Goal: Information Seeking & Learning: Learn about a topic

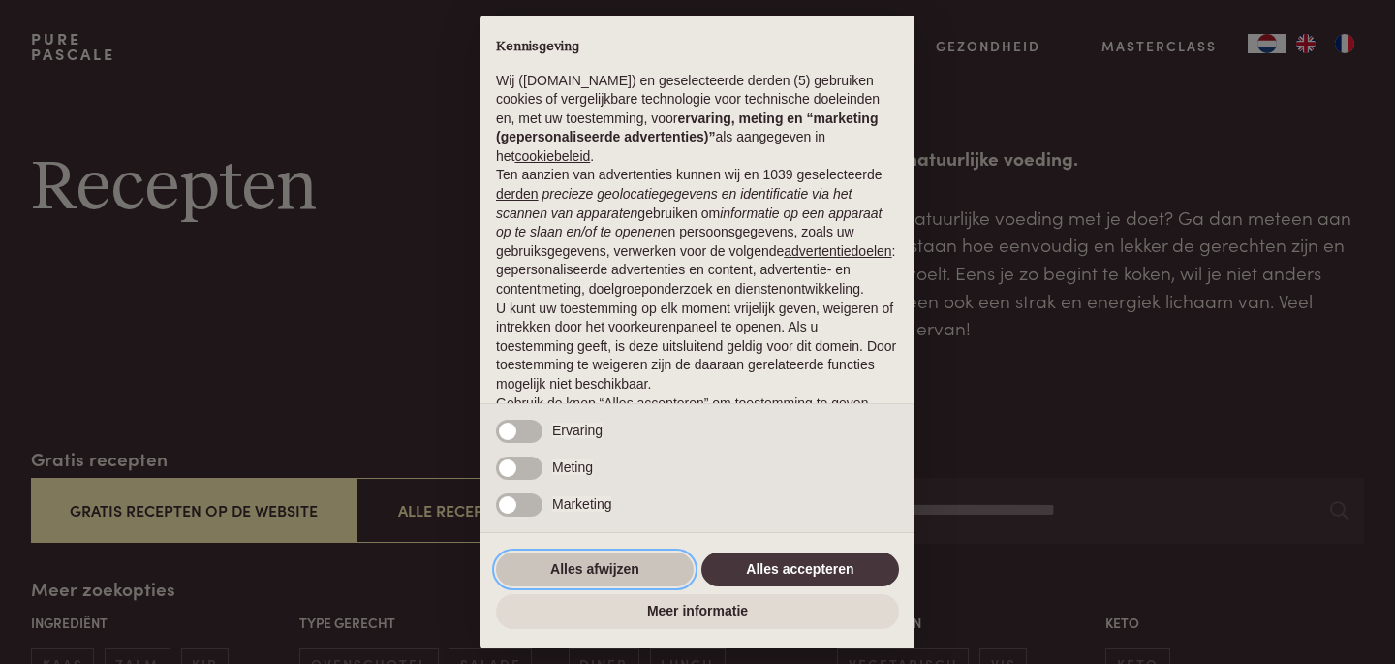
click at [612, 566] on button "Alles afwijzen" at bounding box center [595, 569] width 198 height 35
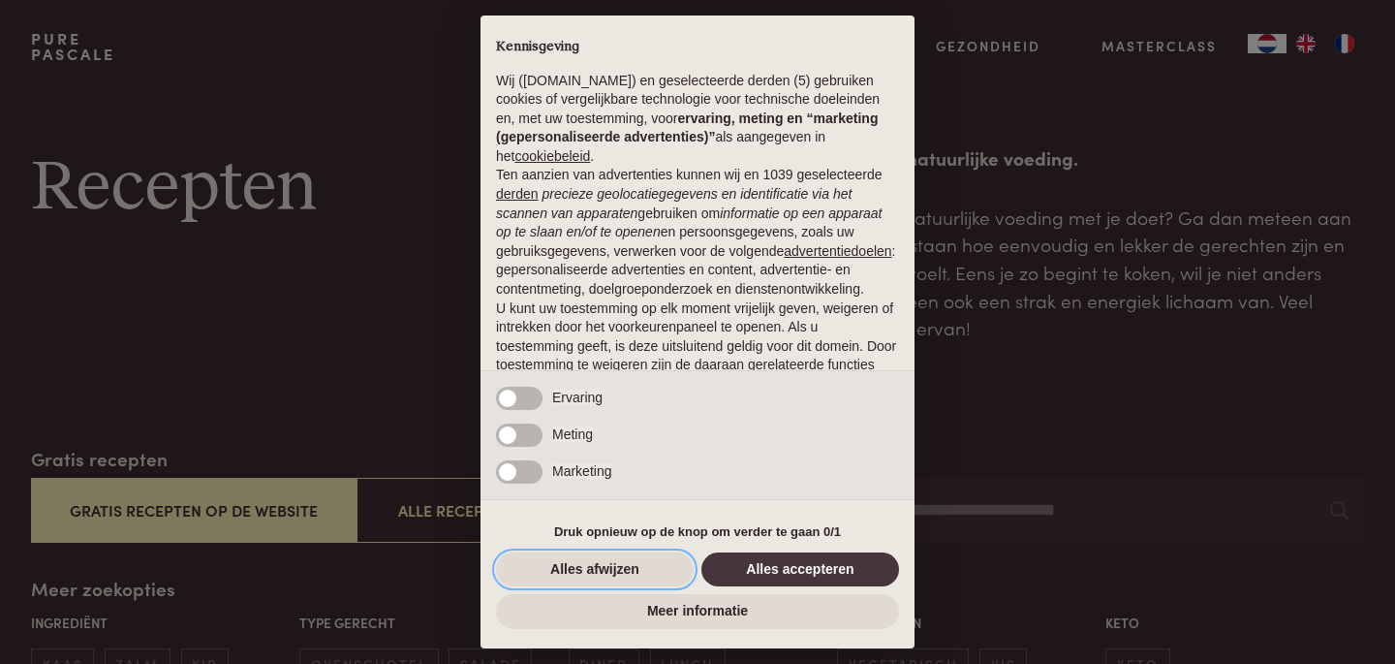
scroll to position [115, 0]
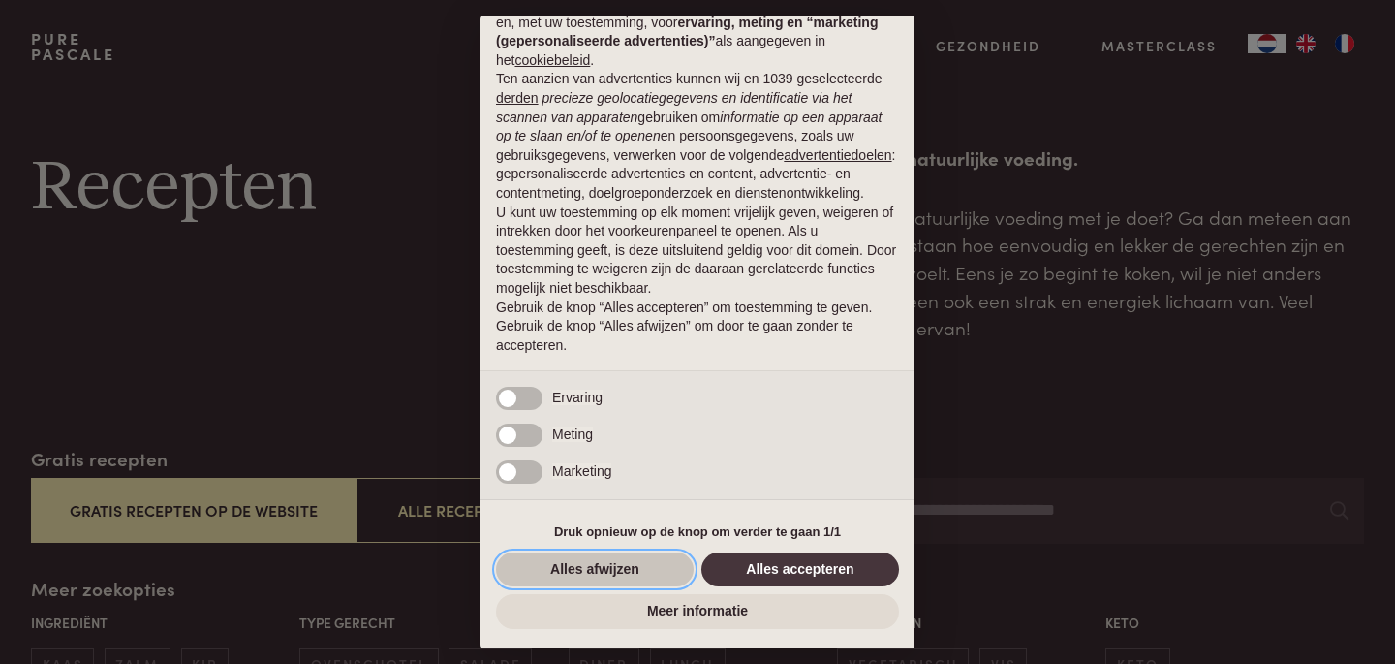
click at [638, 569] on button "Alles afwijzen" at bounding box center [595, 569] width 198 height 35
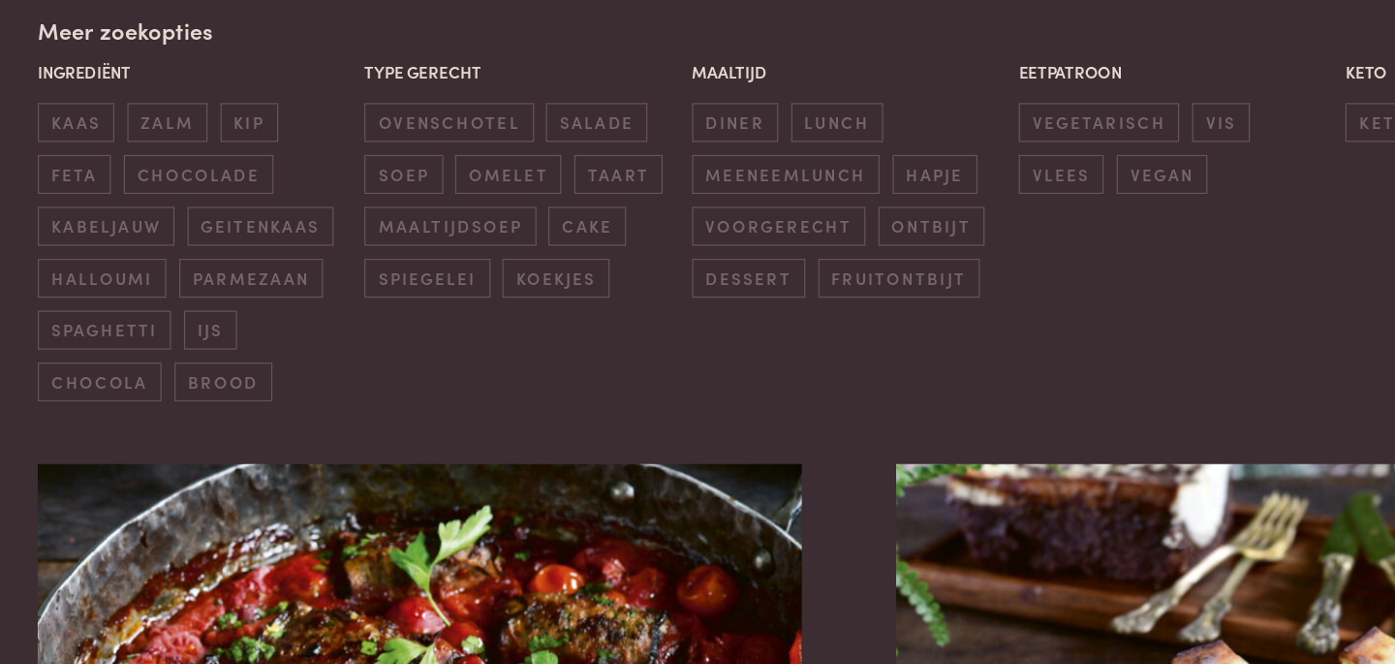
scroll to position [448, 0]
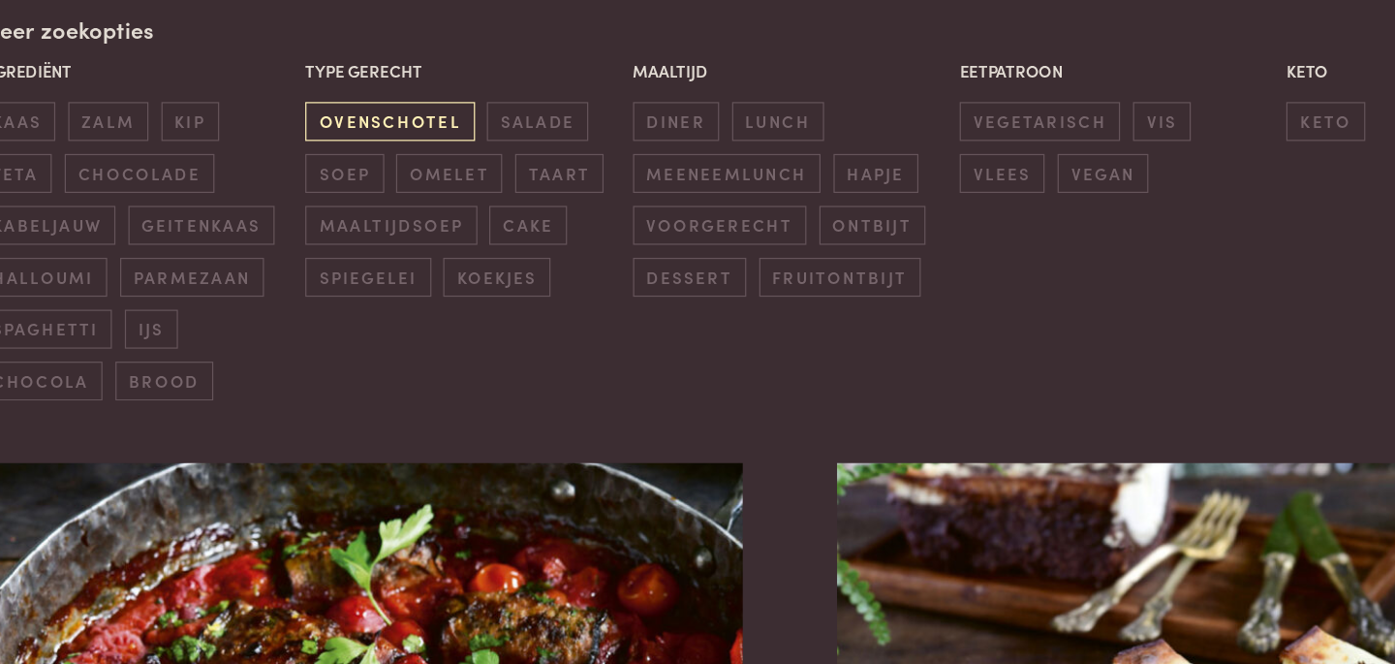
click at [396, 233] on span "ovenschotel" at bounding box center [368, 217] width 139 height 32
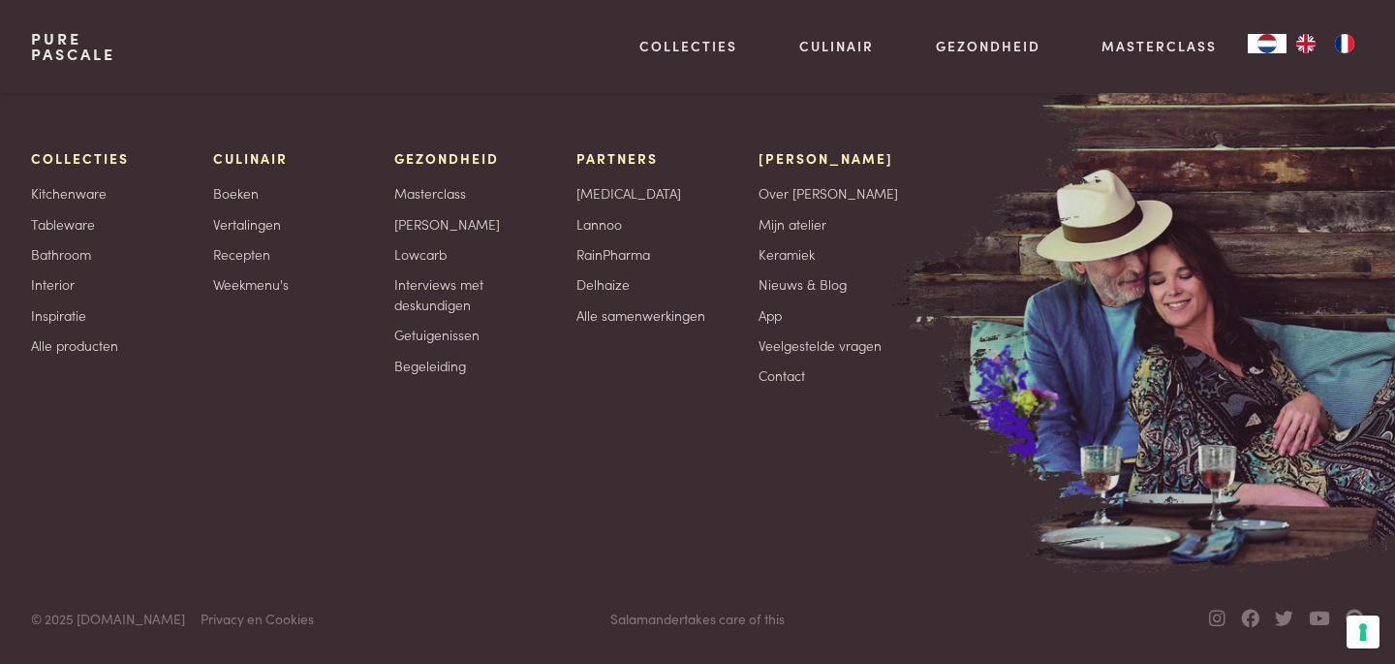
scroll to position [8815, 0]
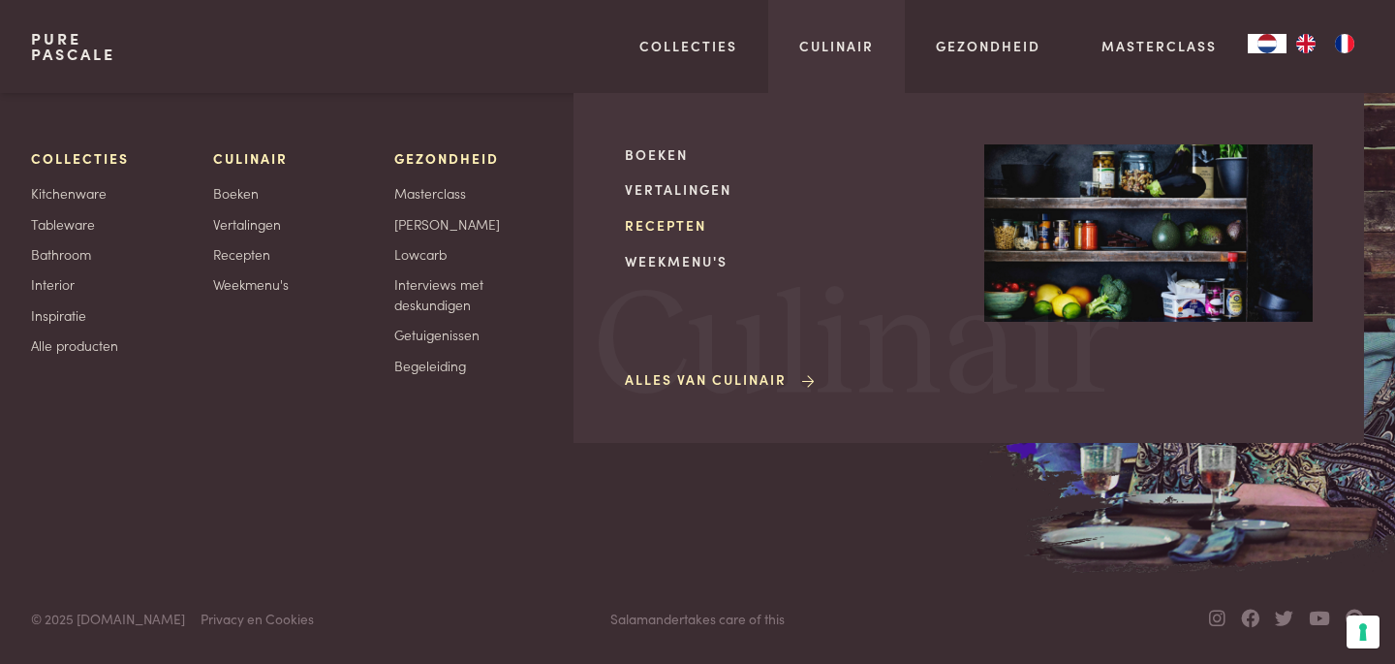
click at [625, 235] on link "Recepten" at bounding box center [789, 225] width 328 height 20
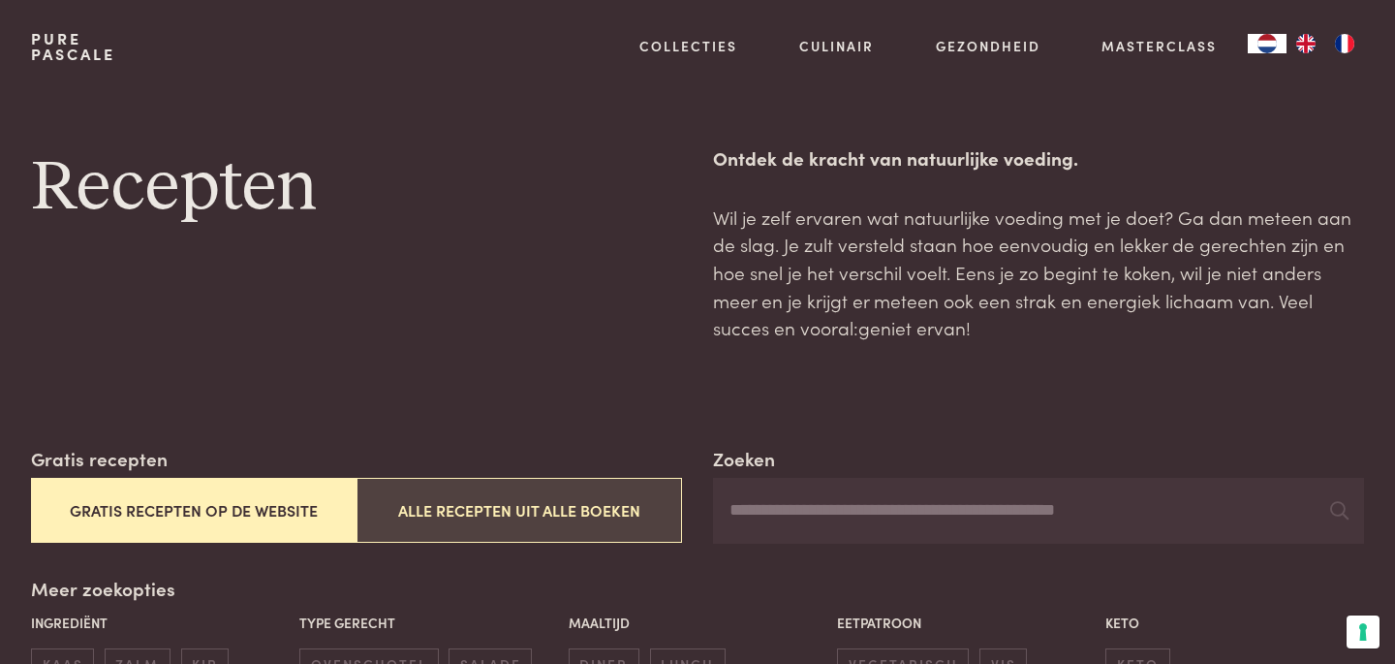
click at [498, 543] on button "Alle recepten uit alle boeken" at bounding box center [520, 510] width 326 height 65
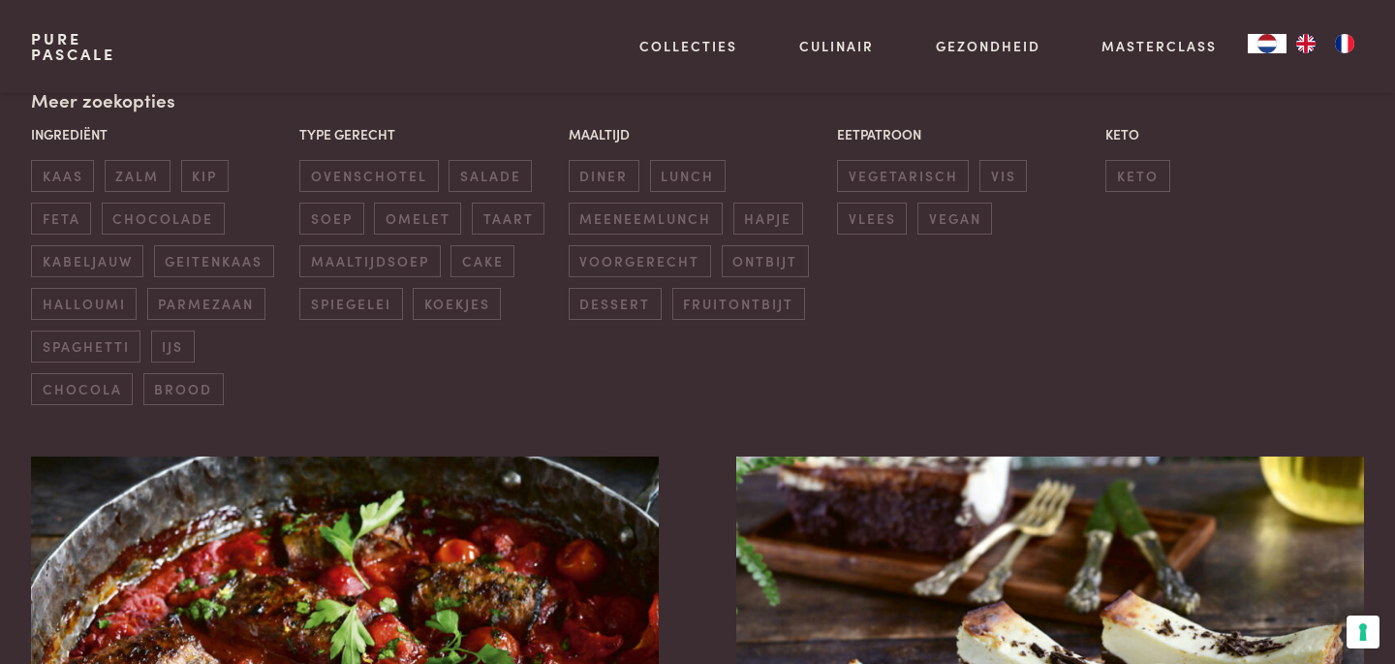
scroll to position [489, 0]
click at [405, 191] on span "ovenschotel" at bounding box center [368, 175] width 139 height 32
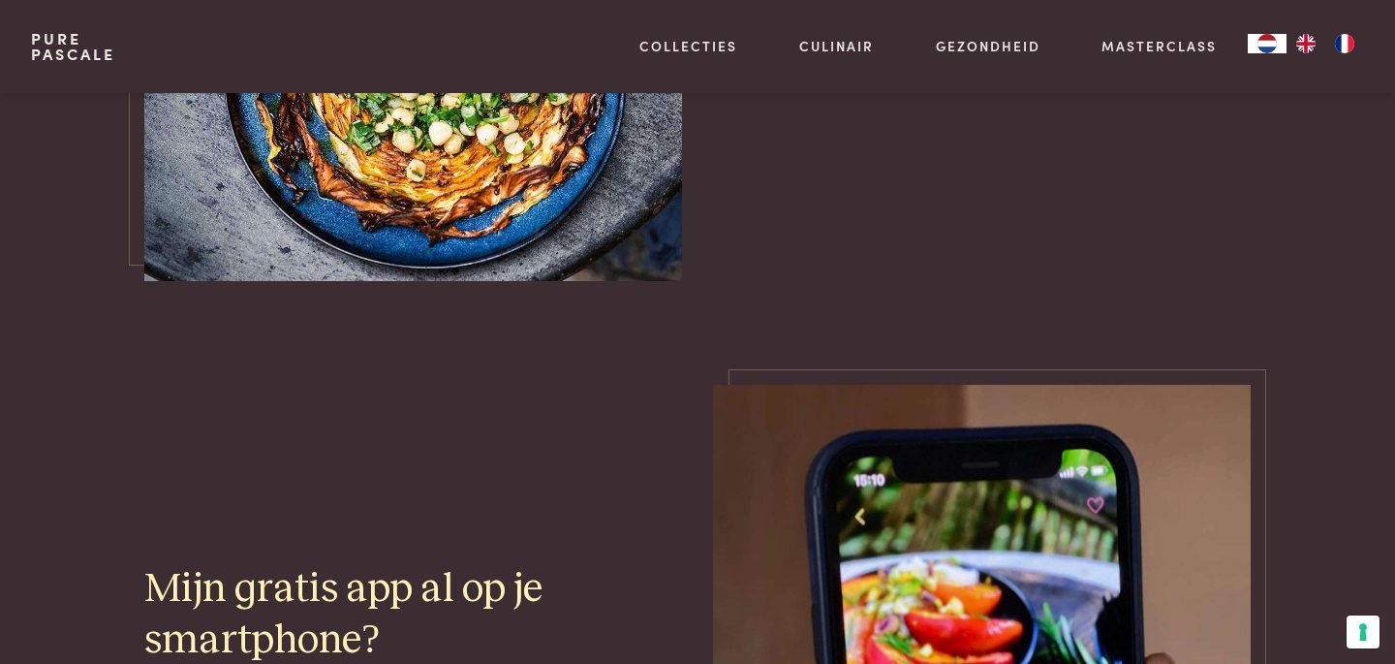
scroll to position [4915, 0]
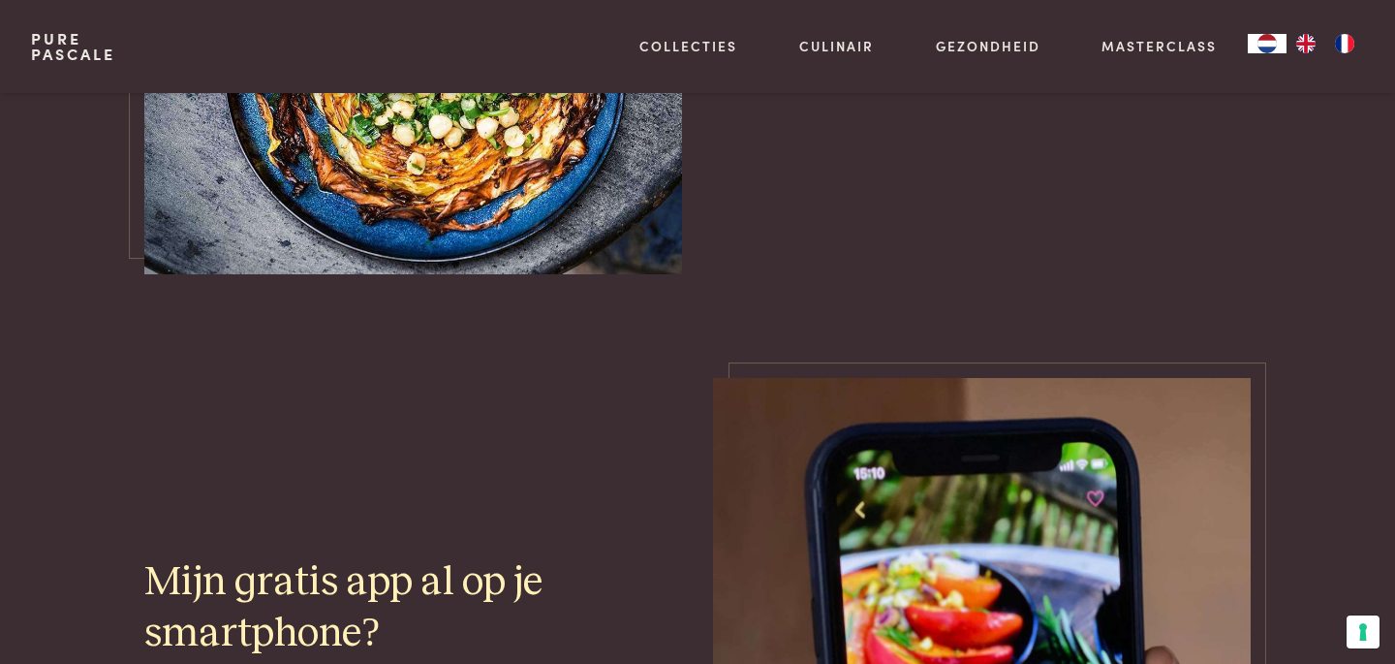
click at [956, 68] on link "Ontdek de weekmenu's" at bounding box center [959, 37] width 267 height 61
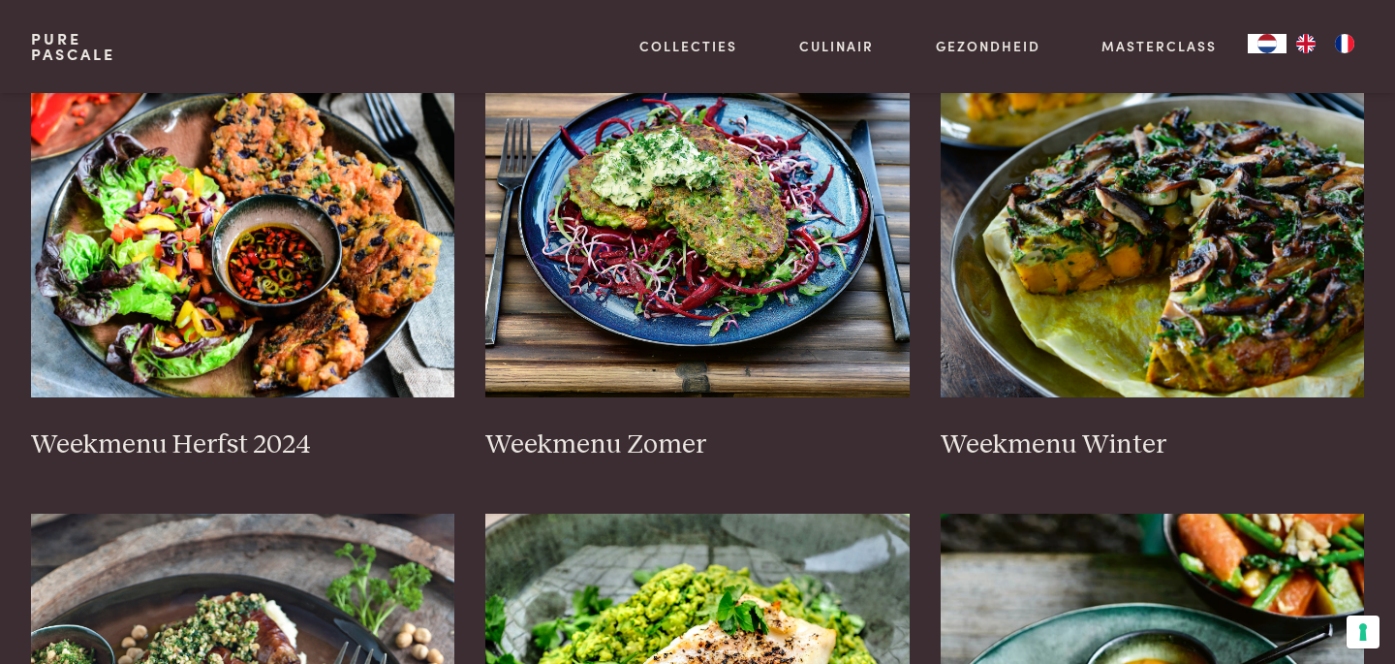
scroll to position [502, 0]
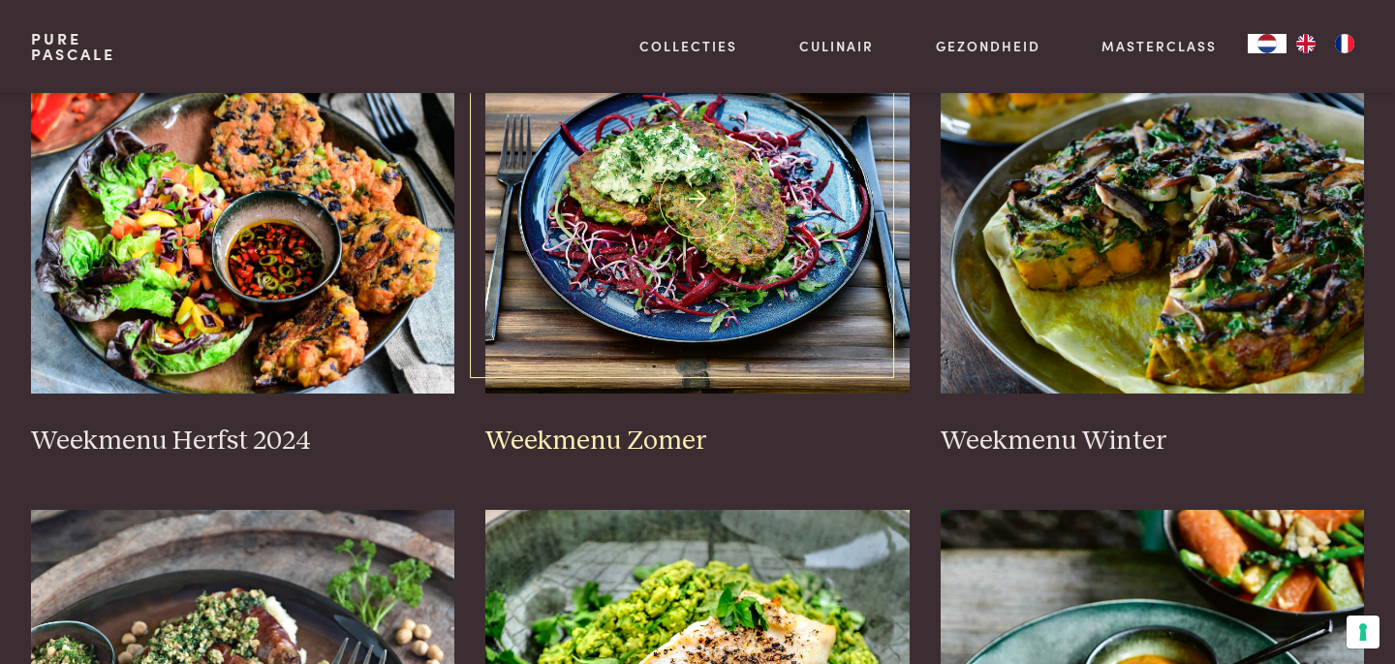
click at [647, 363] on img at bounding box center [697, 200] width 424 height 388
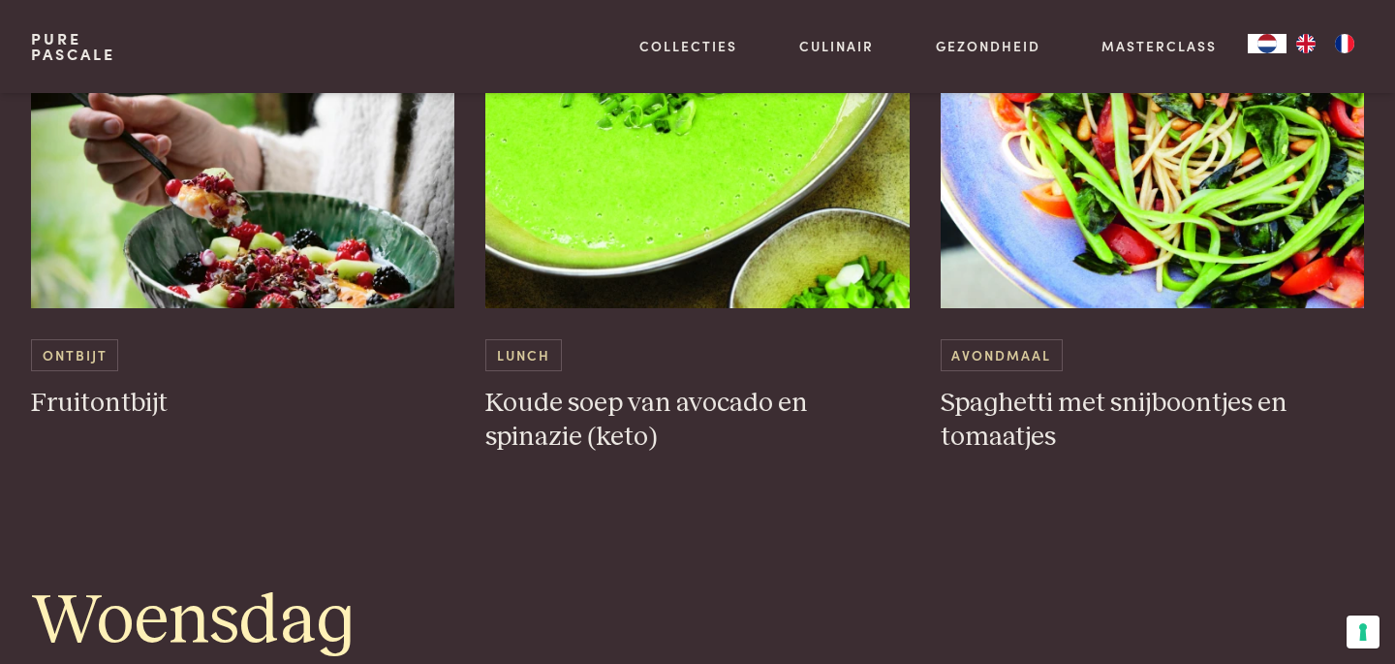
scroll to position [2089, 0]
